Goal: Information Seeking & Learning: Learn about a topic

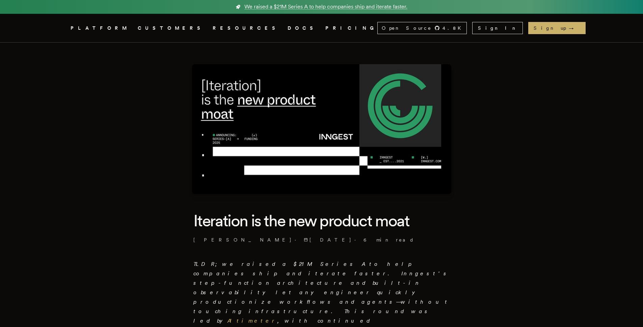
click at [424, 107] on img at bounding box center [321, 129] width 259 height 130
